Goal: Information Seeking & Learning: Learn about a topic

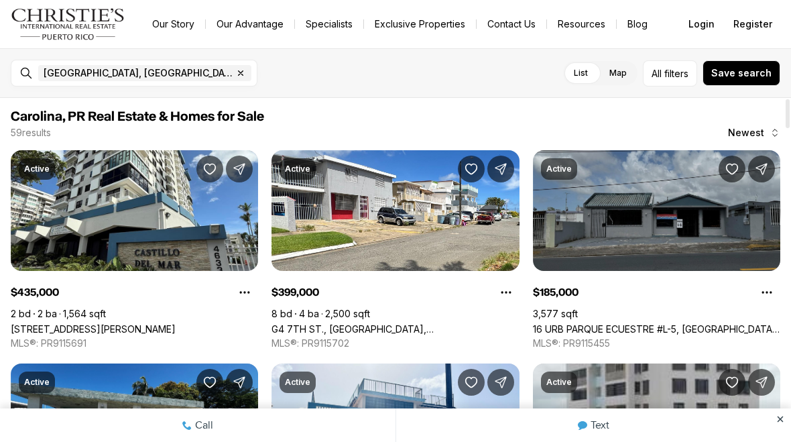
click at [686, 323] on link "16 URB PARQUE ECUESTRE #L-5, [GEOGRAPHIC_DATA], 00987" at bounding box center [656, 328] width 247 height 11
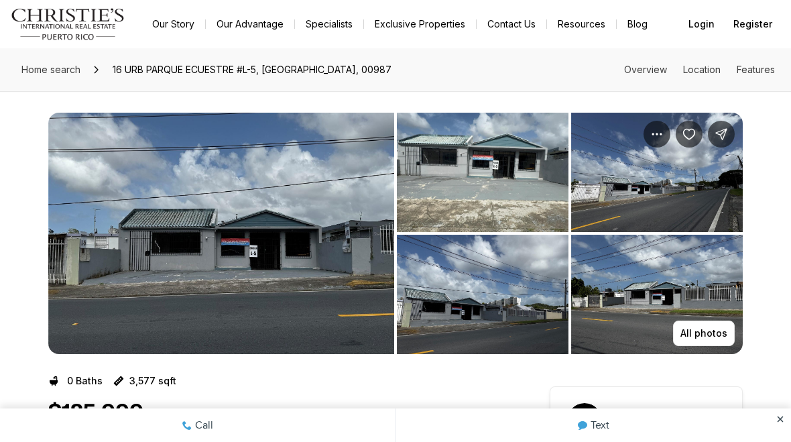
click at [272, 219] on img "View image gallery" at bounding box center [221, 233] width 346 height 241
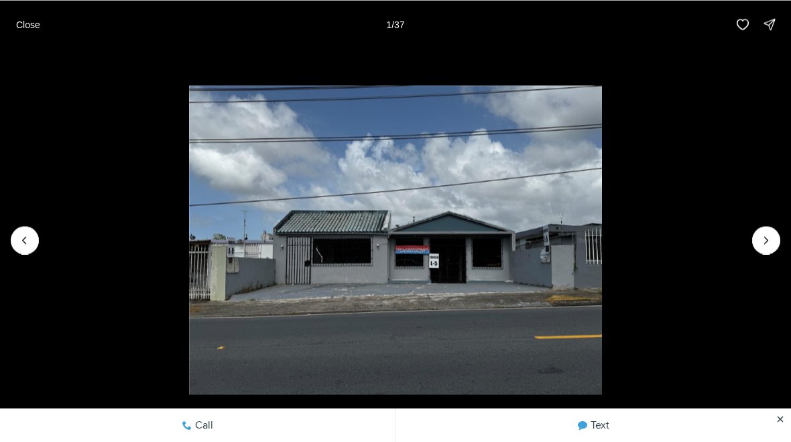
click at [766, 237] on icon "Next slide" at bounding box center [766, 240] width 3 height 7
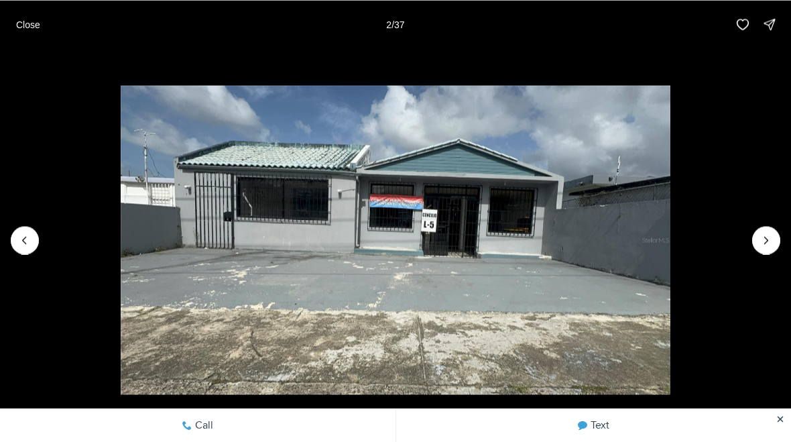
click at [768, 241] on icon "Next slide" at bounding box center [766, 239] width 13 height 13
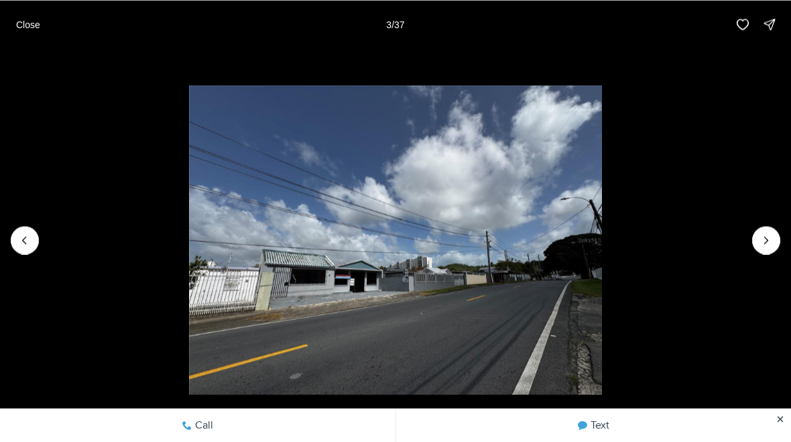
click at [770, 241] on icon "Next slide" at bounding box center [766, 239] width 13 height 13
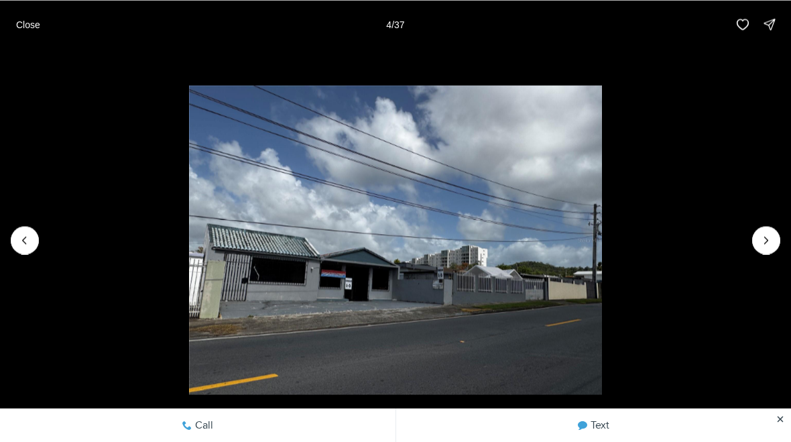
click at [766, 241] on icon "Next slide" at bounding box center [766, 240] width 3 height 7
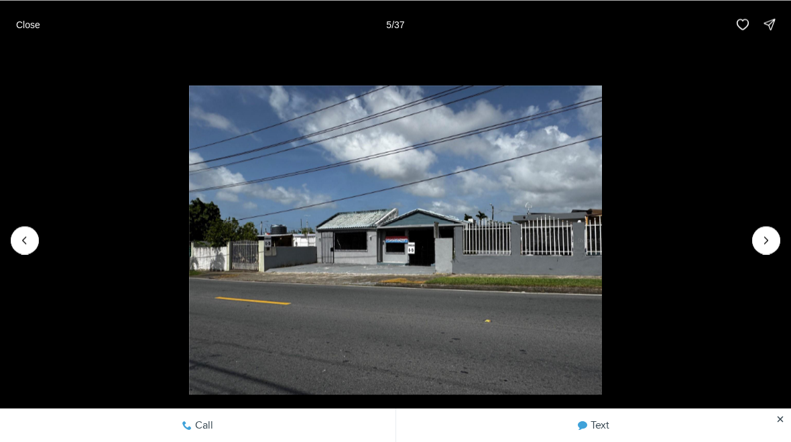
click at [766, 245] on icon "Next slide" at bounding box center [766, 239] width 13 height 13
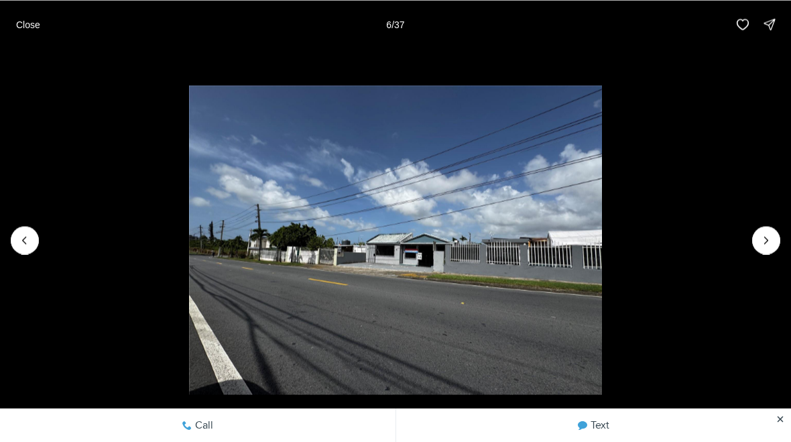
click at [764, 243] on icon "Next slide" at bounding box center [766, 239] width 13 height 13
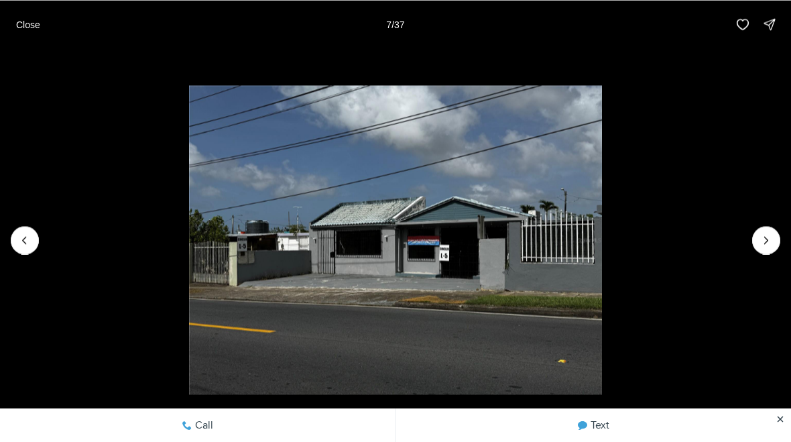
click at [765, 244] on icon "Next slide" at bounding box center [766, 239] width 13 height 13
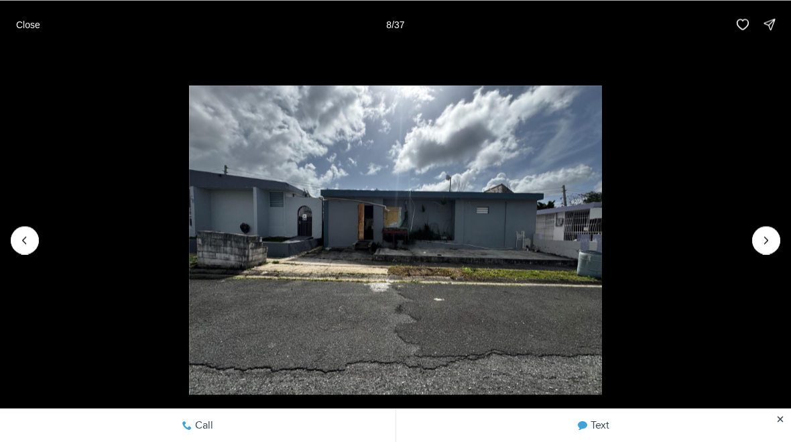
click at [770, 244] on icon "Next slide" at bounding box center [766, 239] width 13 height 13
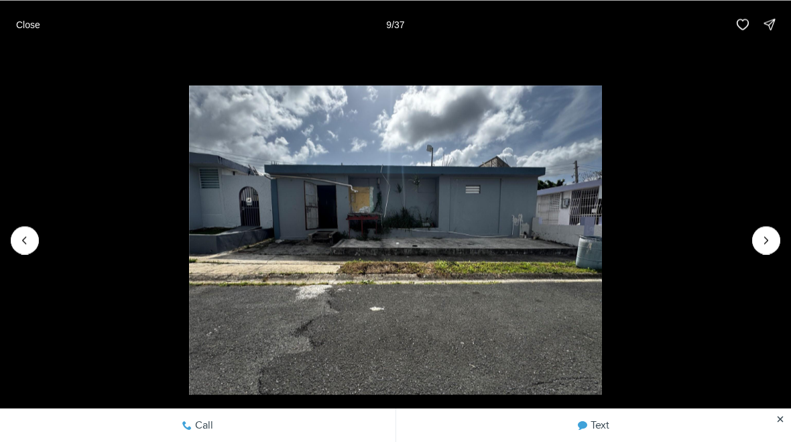
click at [766, 245] on icon "Next slide" at bounding box center [766, 239] width 13 height 13
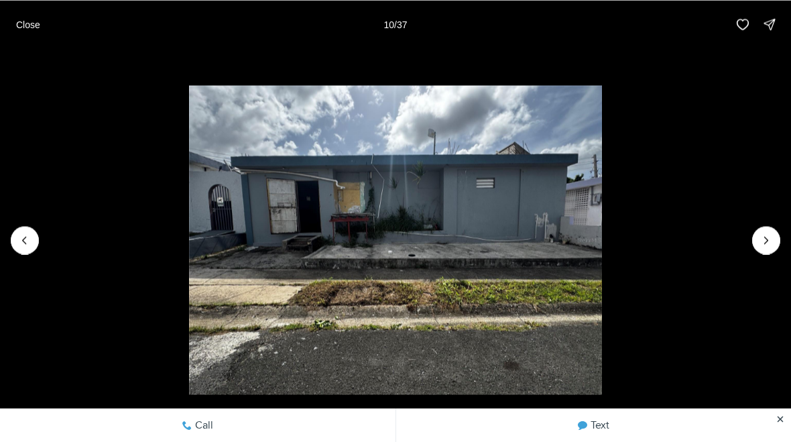
click at [769, 243] on icon "Next slide" at bounding box center [766, 239] width 13 height 13
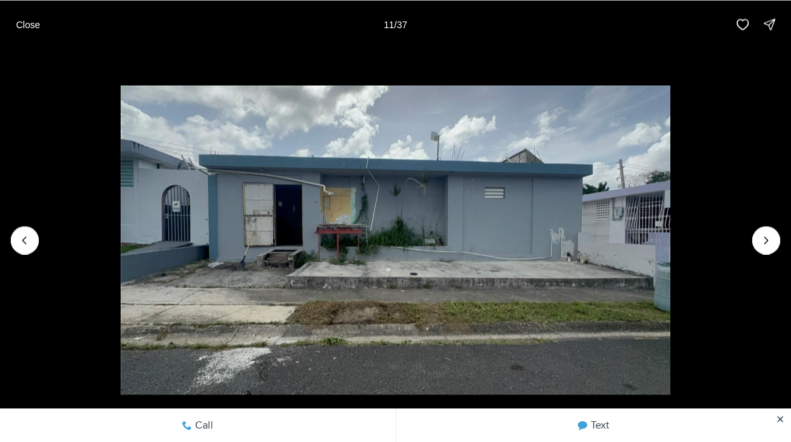
click at [754, 245] on button "Next slide" at bounding box center [766, 240] width 28 height 28
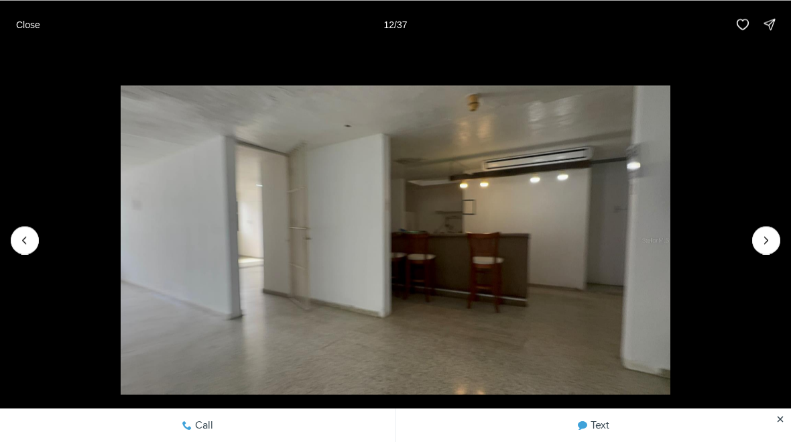
click at [760, 246] on icon "Next slide" at bounding box center [766, 239] width 13 height 13
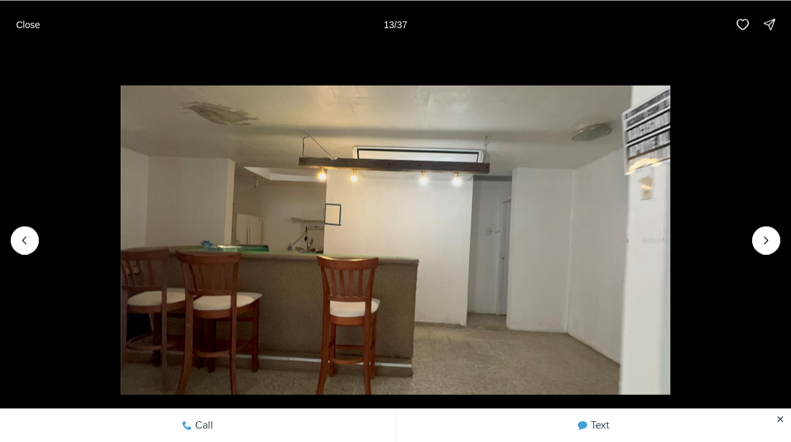
click at [754, 239] on button "Next slide" at bounding box center [766, 240] width 28 height 28
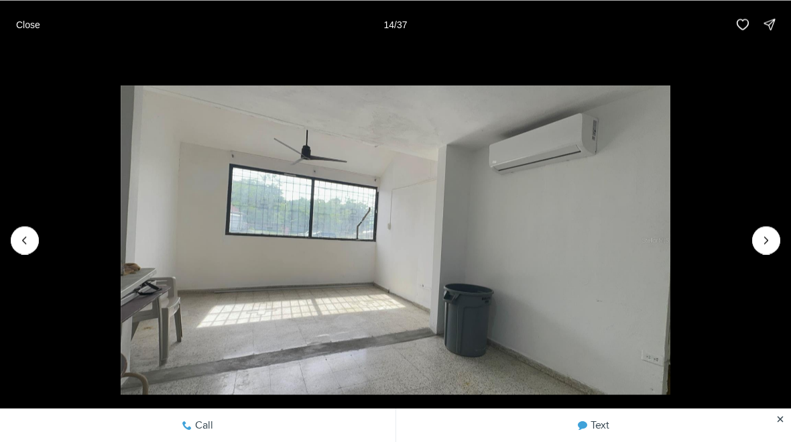
click at [764, 251] on button "Next slide" at bounding box center [766, 240] width 28 height 28
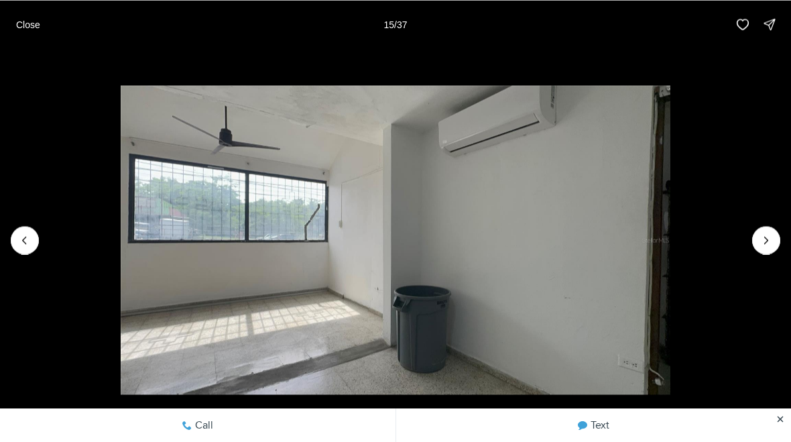
click at [762, 239] on icon "Next slide" at bounding box center [766, 239] width 13 height 13
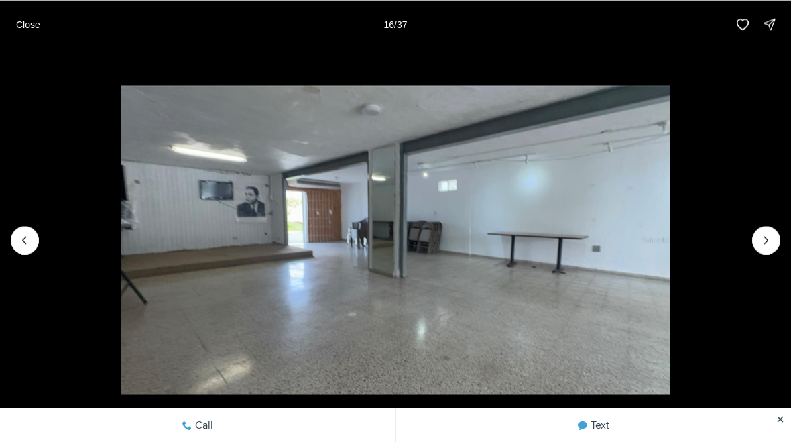
click at [761, 246] on icon "Next slide" at bounding box center [766, 239] width 13 height 13
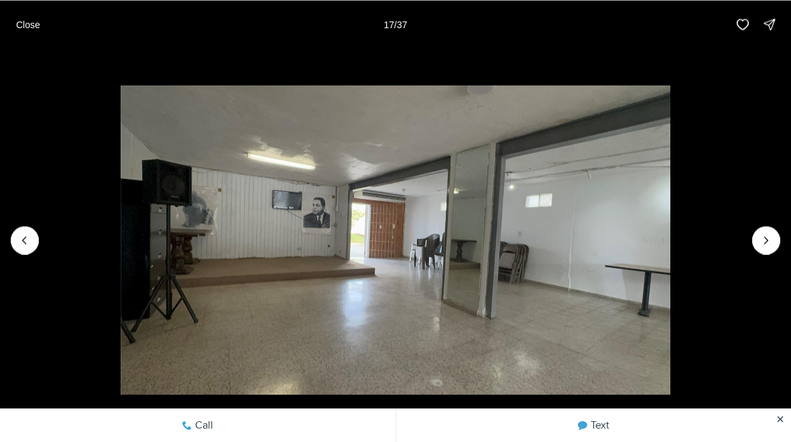
click at [761, 243] on icon "Next slide" at bounding box center [766, 239] width 13 height 13
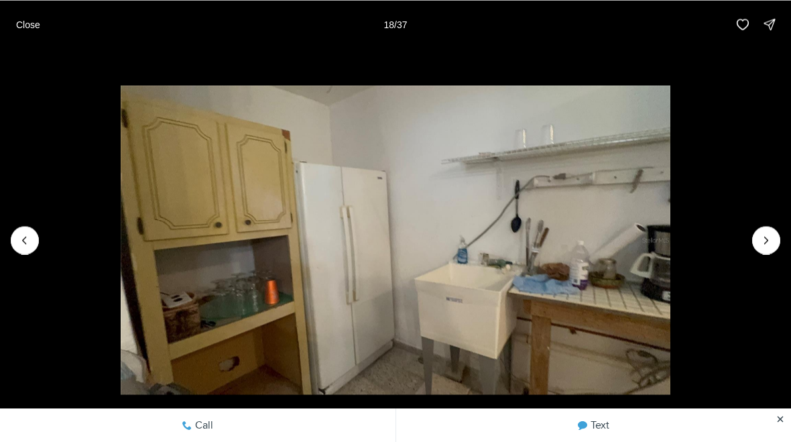
click at [760, 244] on icon "Next slide" at bounding box center [766, 239] width 13 height 13
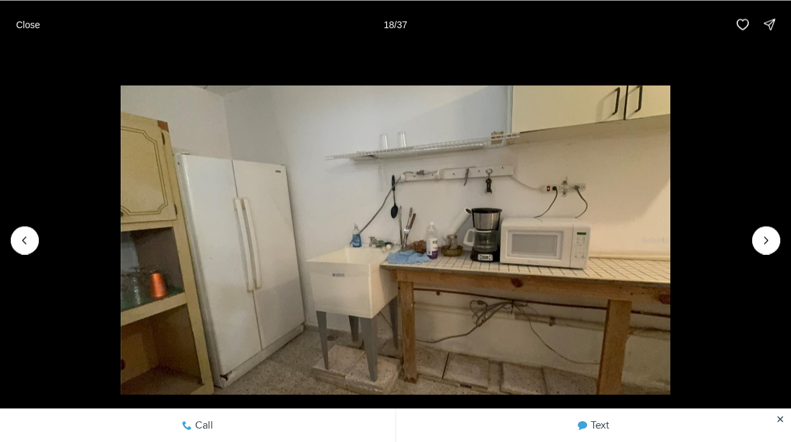
click at [765, 241] on icon "Next slide" at bounding box center [766, 239] width 13 height 13
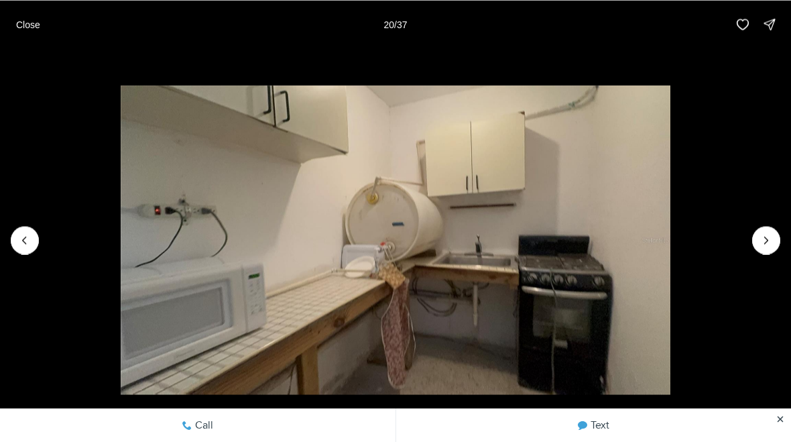
click at [758, 245] on button "Next slide" at bounding box center [766, 240] width 28 height 28
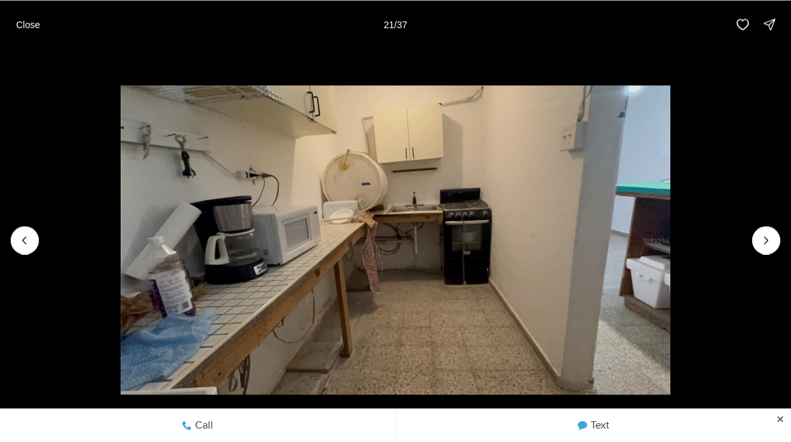
click at [762, 243] on icon "Next slide" at bounding box center [766, 239] width 13 height 13
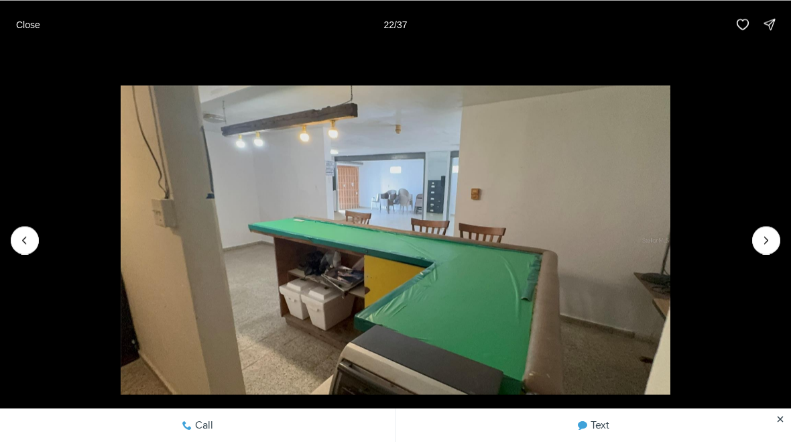
click at [767, 240] on icon "Next slide" at bounding box center [766, 239] width 13 height 13
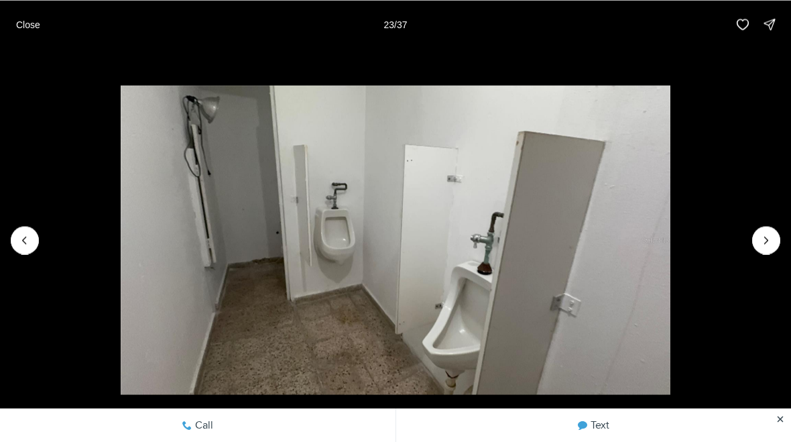
click at [32, 19] on p "Close" at bounding box center [28, 24] width 24 height 11
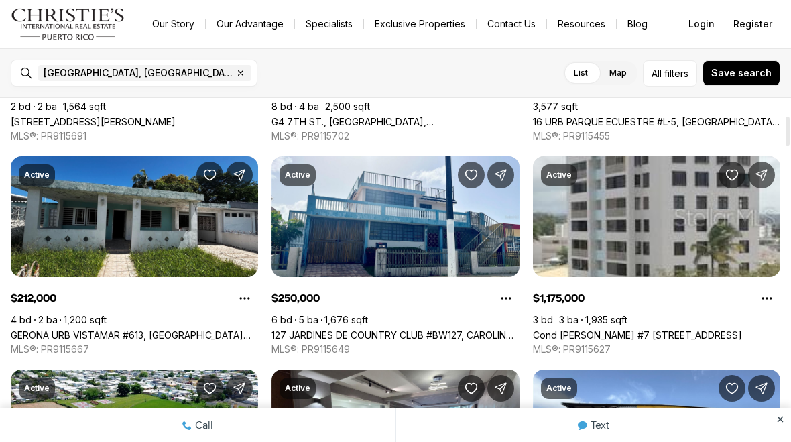
scroll to position [209, 0]
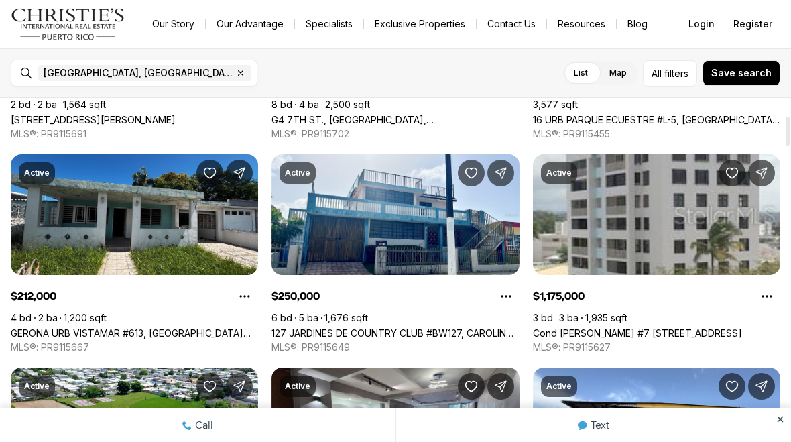
click at [145, 327] on link "GERONA URB VISTAMAR #613, [GEOGRAPHIC_DATA] [GEOGRAPHIC_DATA], 00983" at bounding box center [134, 332] width 247 height 11
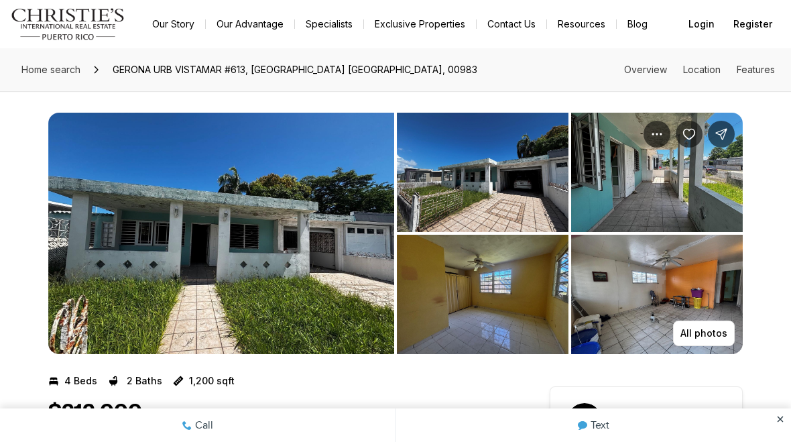
click at [510, 194] on img "View image gallery" at bounding box center [483, 172] width 172 height 119
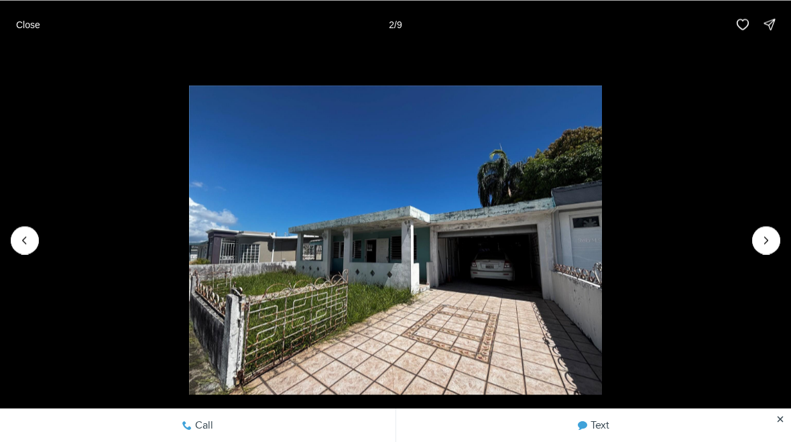
click at [768, 239] on icon "Next slide" at bounding box center [766, 240] width 3 height 7
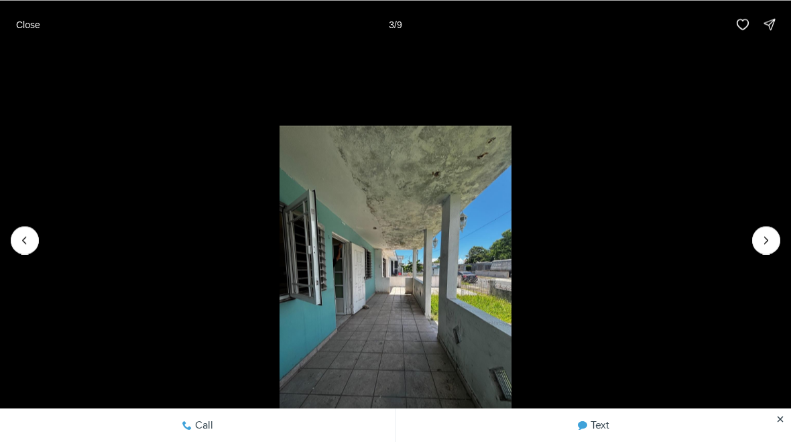
click at [768, 243] on icon "Next slide" at bounding box center [766, 239] width 13 height 13
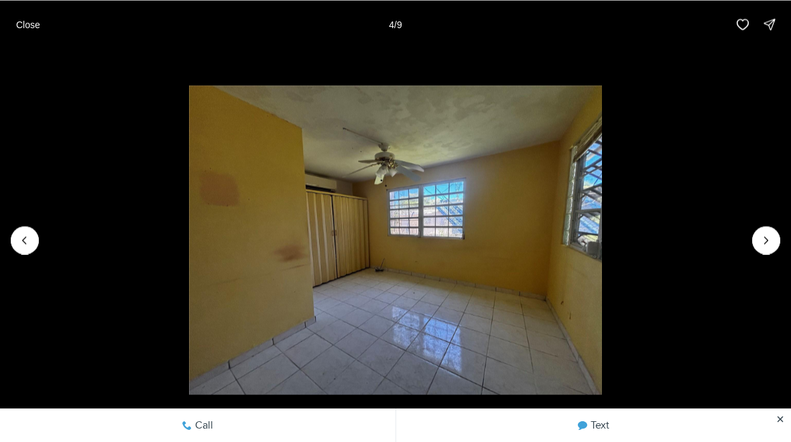
click at [770, 240] on icon "Next slide" at bounding box center [766, 239] width 13 height 13
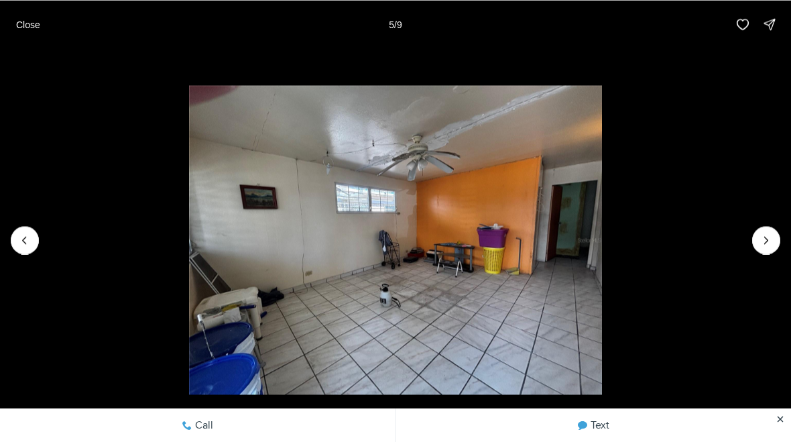
click at [766, 238] on icon "Next slide" at bounding box center [766, 240] width 3 height 7
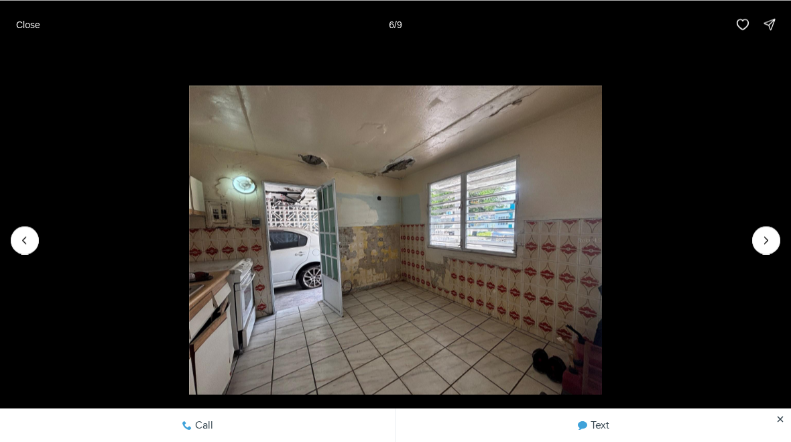
click at [30, 22] on p "Close" at bounding box center [28, 24] width 24 height 11
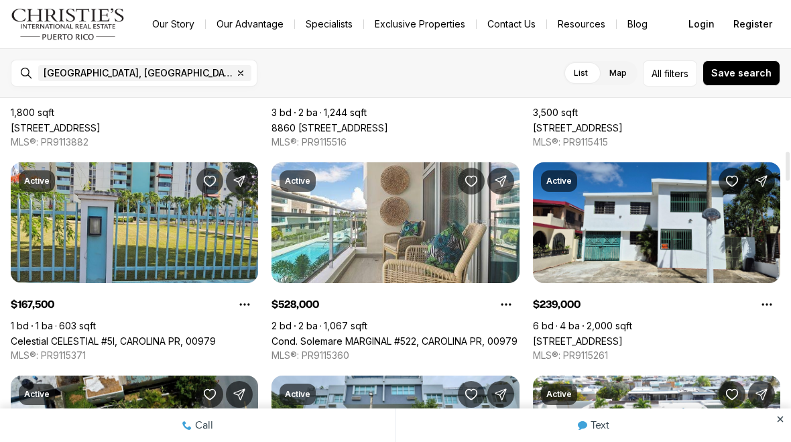
scroll to position [627, 0]
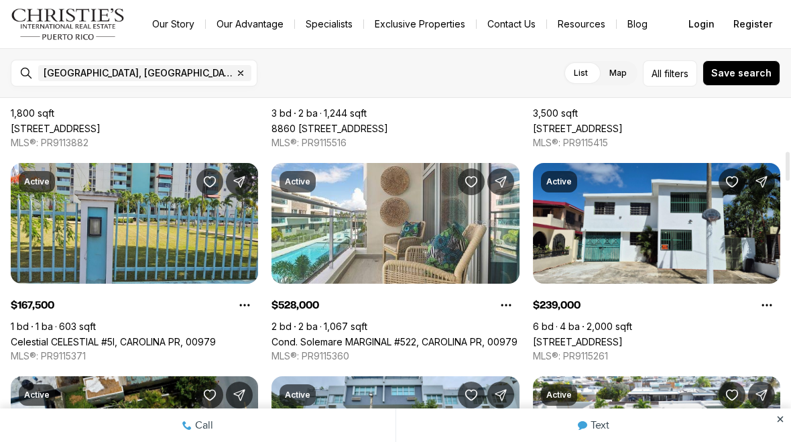
click at [623, 336] on link "[STREET_ADDRESS]" at bounding box center [578, 341] width 90 height 11
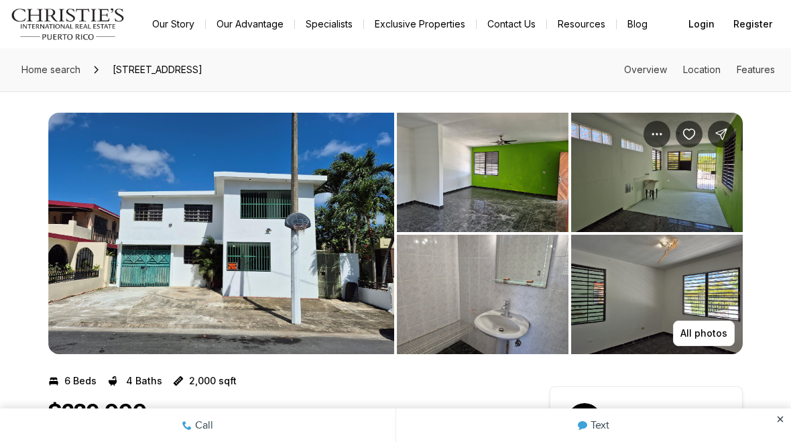
click at [680, 290] on img "View image gallery" at bounding box center [657, 294] width 172 height 119
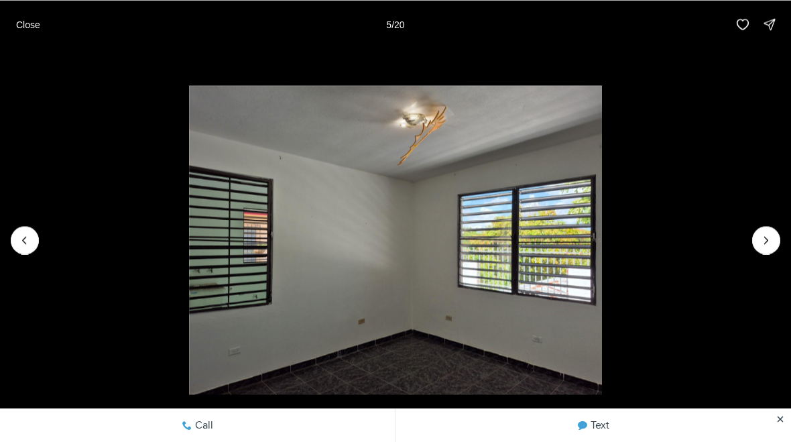
click at [761, 245] on icon "Next slide" at bounding box center [766, 239] width 13 height 13
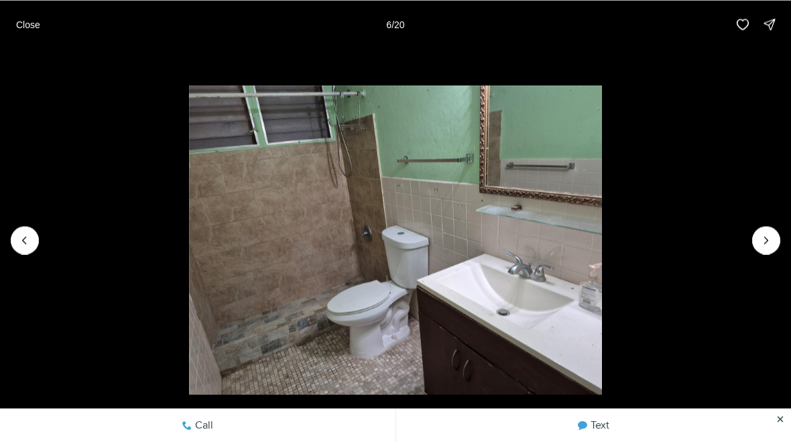
click at [764, 239] on icon "Next slide" at bounding box center [766, 239] width 13 height 13
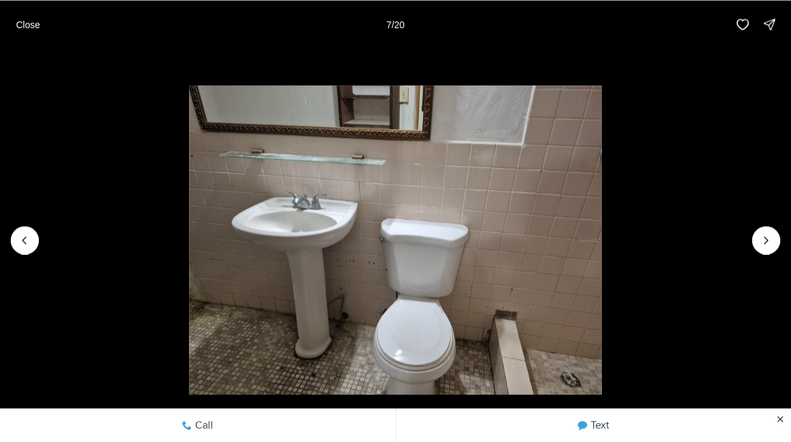
click at [764, 237] on icon "Next slide" at bounding box center [766, 239] width 13 height 13
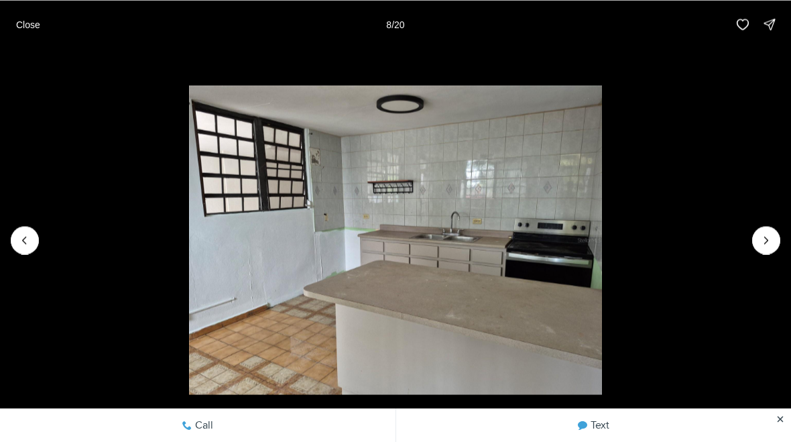
click at [761, 239] on icon "Next slide" at bounding box center [766, 239] width 13 height 13
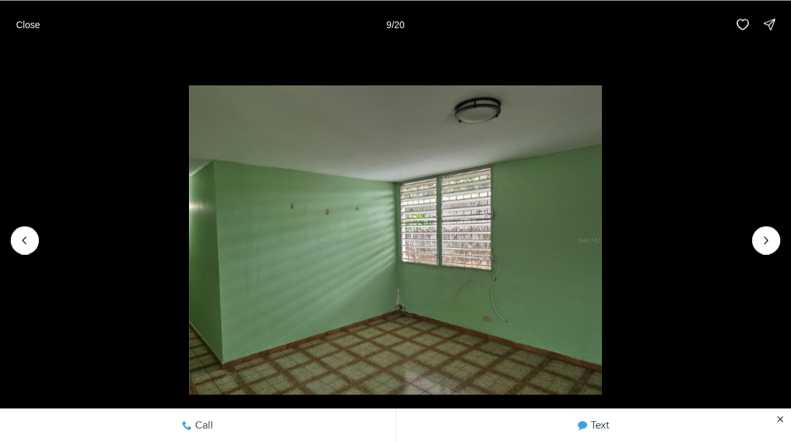
click at [767, 241] on icon "Next slide" at bounding box center [766, 239] width 13 height 13
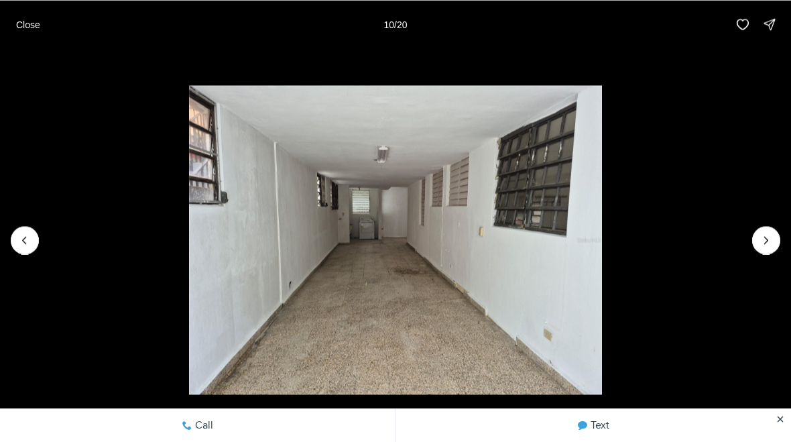
click at [767, 239] on icon "Next slide" at bounding box center [766, 239] width 13 height 13
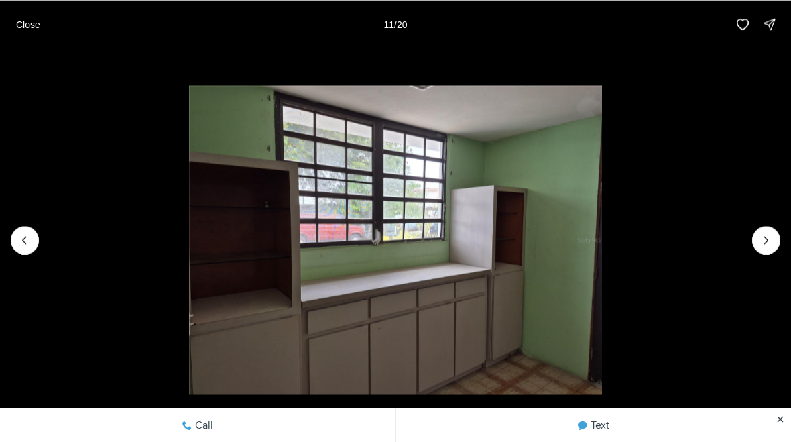
click at [768, 239] on icon "Next slide" at bounding box center [766, 240] width 3 height 7
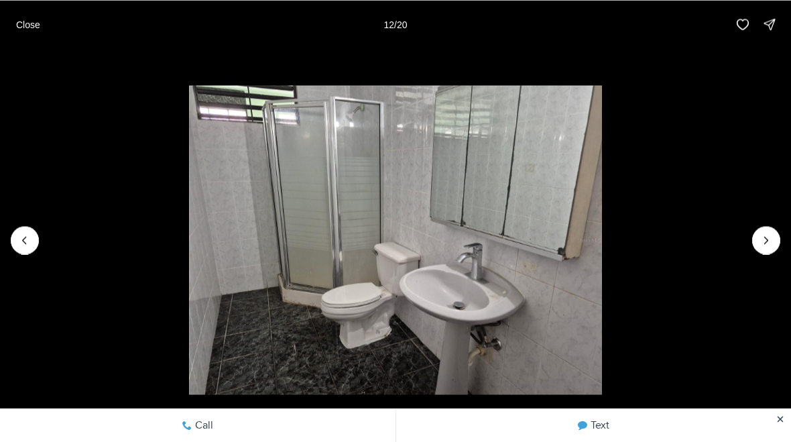
click at [767, 235] on icon "Next slide" at bounding box center [766, 239] width 13 height 13
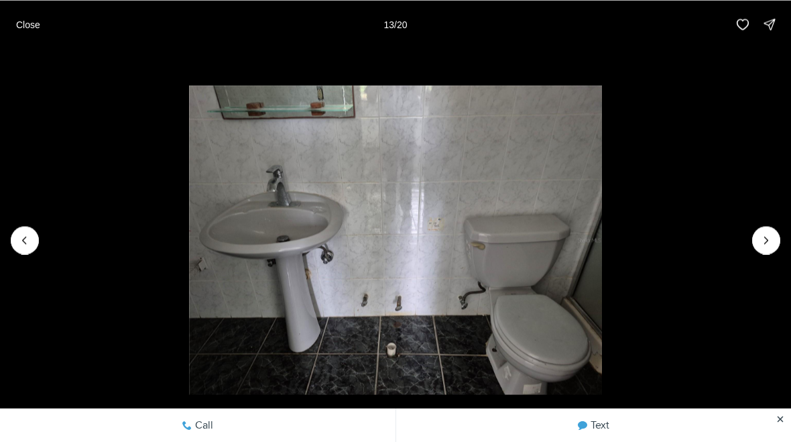
click at [766, 237] on icon "Next slide" at bounding box center [766, 239] width 13 height 13
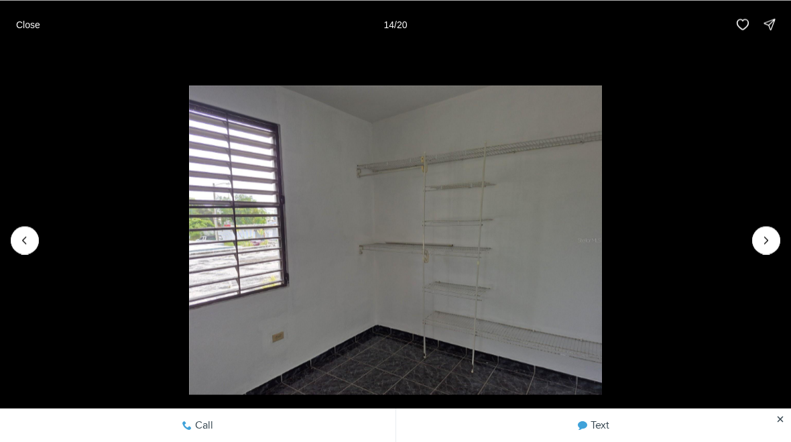
click at [770, 235] on icon "Next slide" at bounding box center [766, 239] width 13 height 13
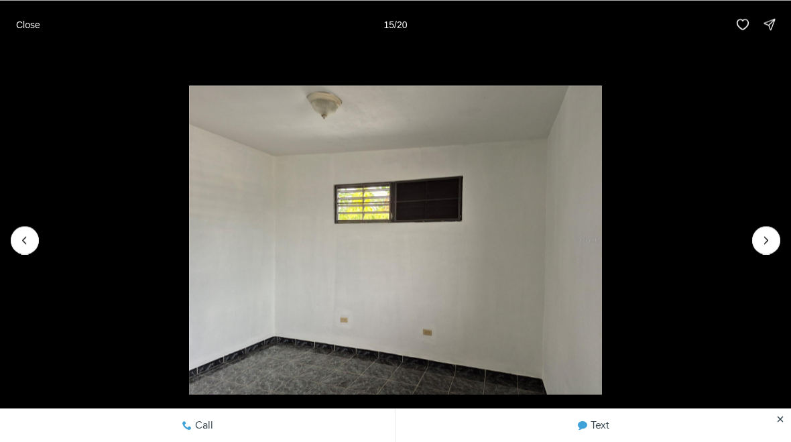
click at [772, 234] on icon "Next slide" at bounding box center [766, 239] width 13 height 13
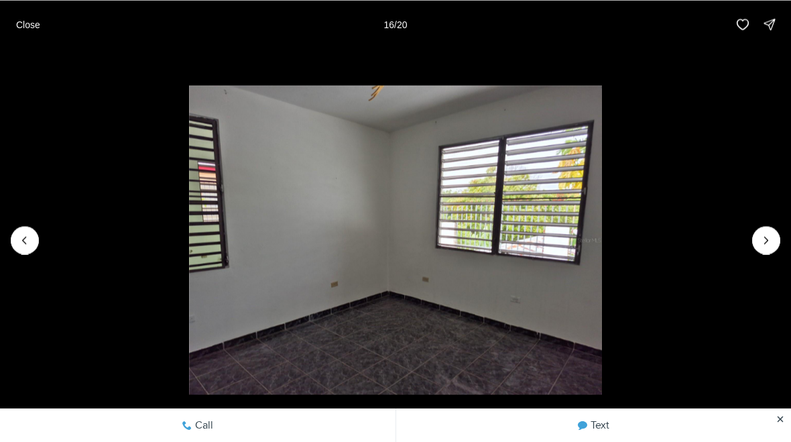
click at [772, 241] on icon "Next slide" at bounding box center [766, 239] width 13 height 13
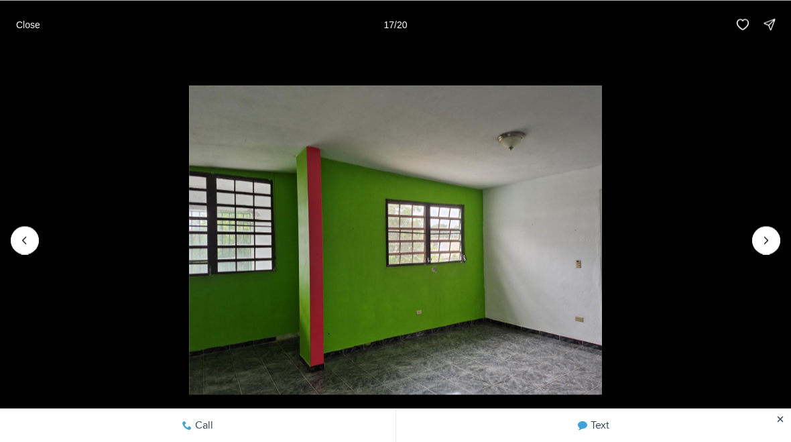
click at [770, 238] on icon "Next slide" at bounding box center [766, 239] width 13 height 13
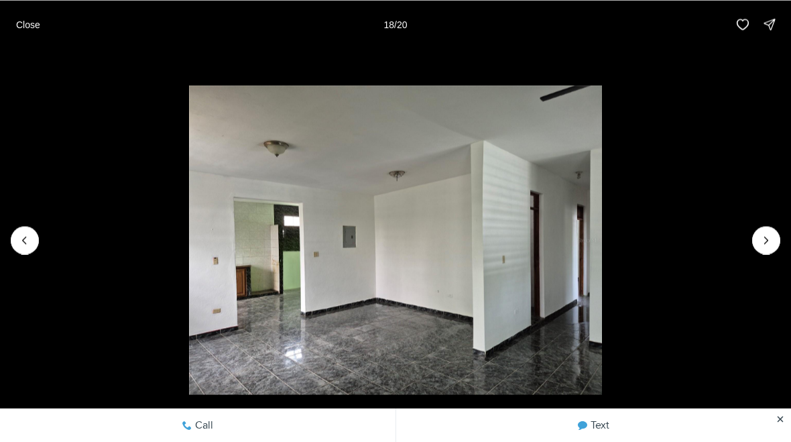
click at [761, 240] on icon "Next slide" at bounding box center [766, 239] width 13 height 13
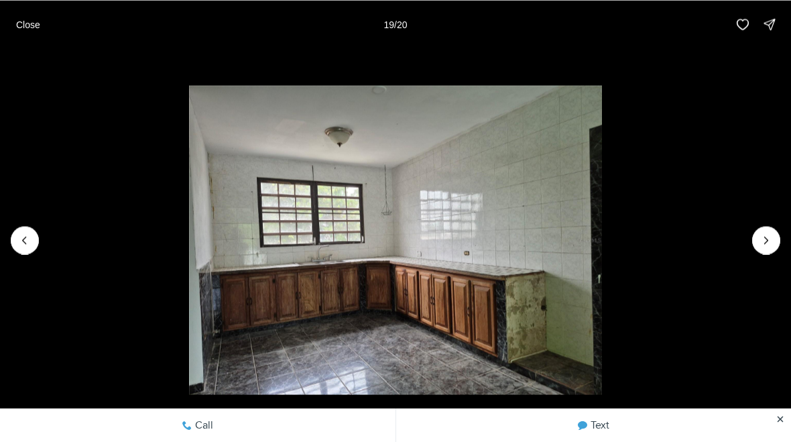
click at [767, 240] on icon "Next slide" at bounding box center [766, 239] width 13 height 13
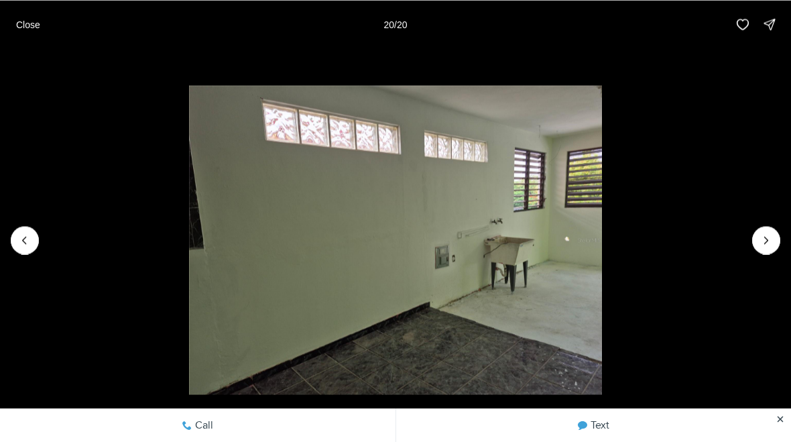
click at [34, 30] on button "Close" at bounding box center [28, 24] width 40 height 27
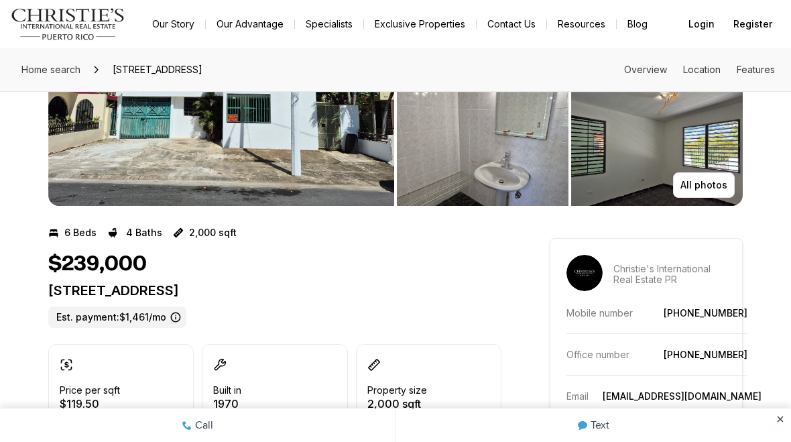
scroll to position [139, 0]
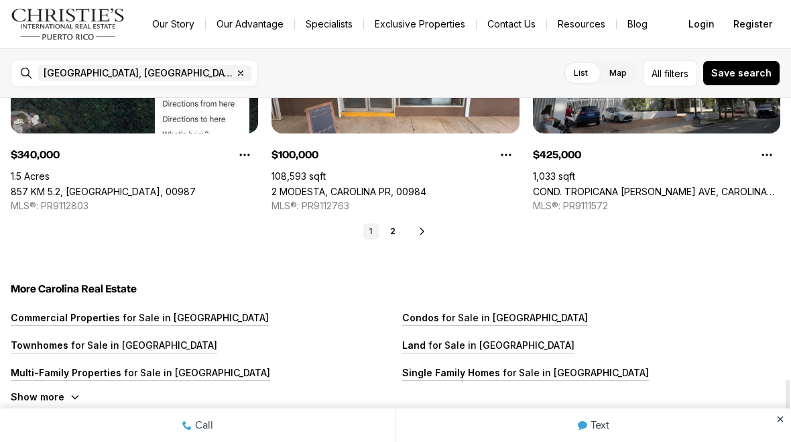
scroll to position [3325, 0]
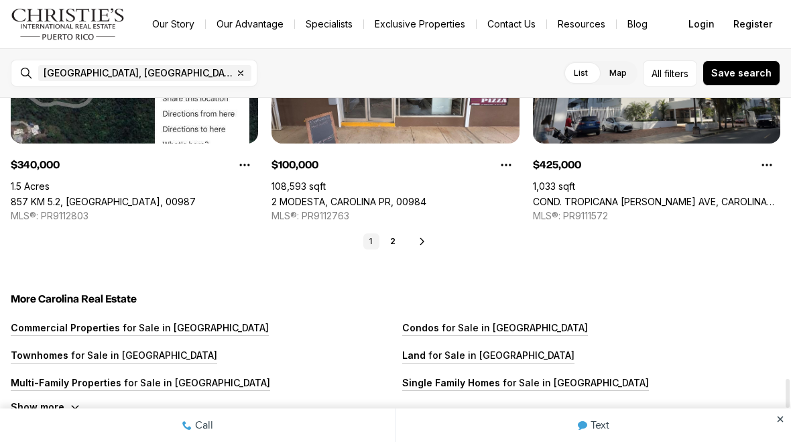
click at [420, 236] on icon at bounding box center [422, 241] width 11 height 11
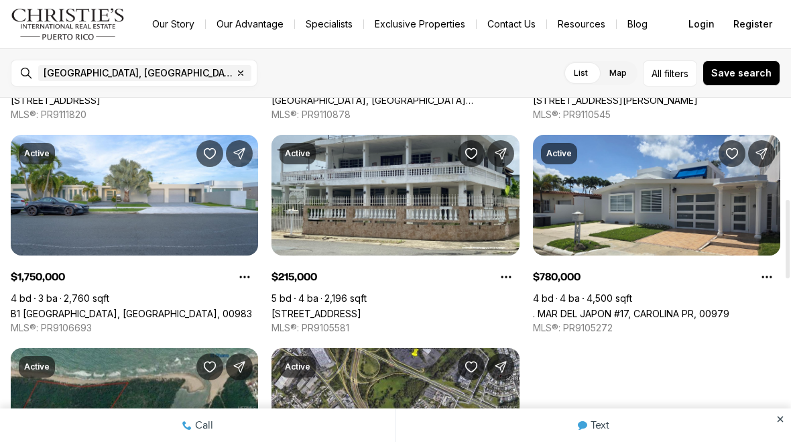
scroll to position [442, 0]
click at [361, 308] on link "3 TULIPAN ST LOIZA VALLEY DEV, CANOVANAS PR, 00729" at bounding box center [317, 313] width 90 height 11
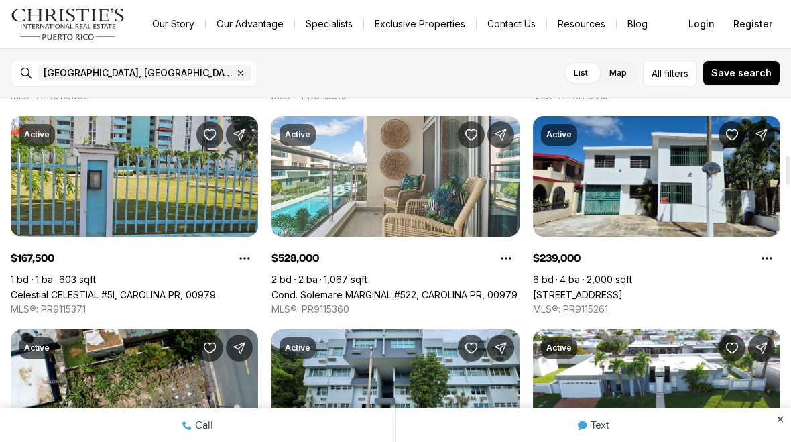
scroll to position [675, 0]
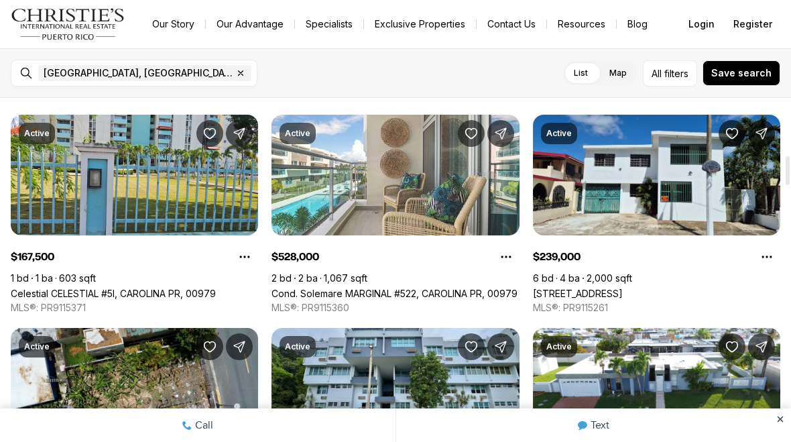
click at [621, 288] on link "[STREET_ADDRESS]" at bounding box center [578, 293] width 90 height 11
click at [623, 288] on link "[STREET_ADDRESS]" at bounding box center [578, 293] width 90 height 11
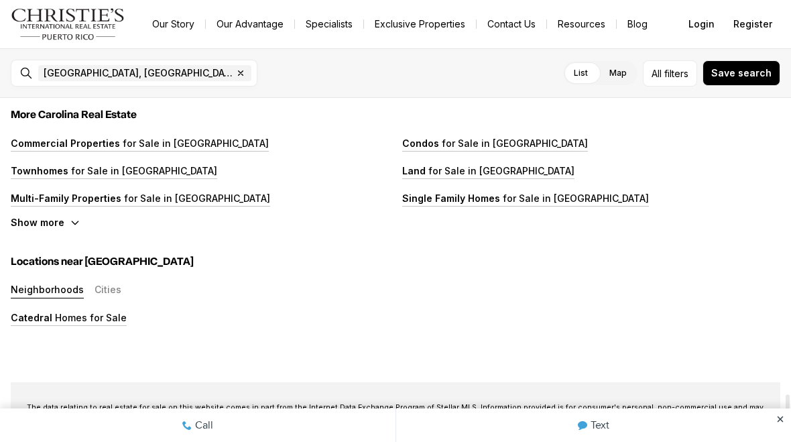
scroll to position [3510, 0]
